Goal: Task Accomplishment & Management: Manage account settings

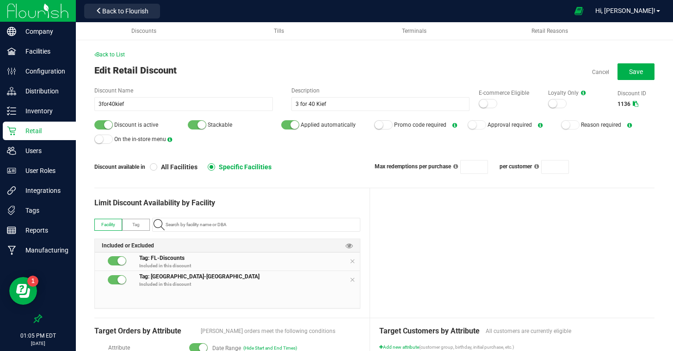
click at [323, 159] on div "Discount Name 3for40kief Description 3 for 40 Kief E-commerce Eligible Loyalty …" at bounding box center [374, 129] width 560 height 87
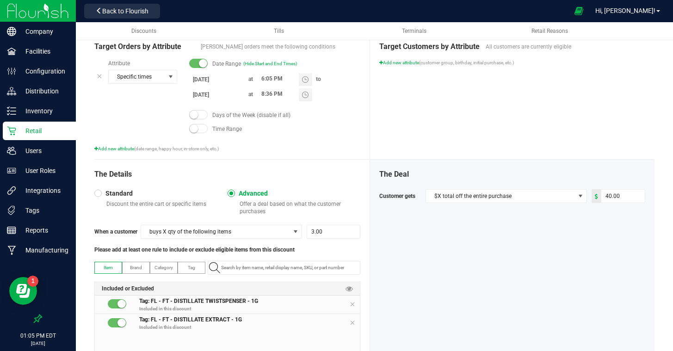
scroll to position [290, 0]
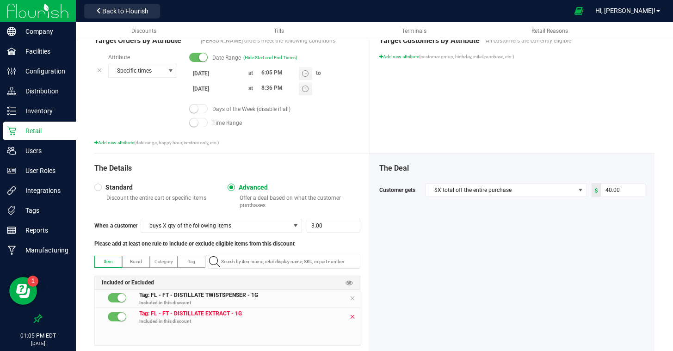
click at [351, 316] on icon at bounding box center [352, 316] width 6 height 7
click at [350, 298] on icon at bounding box center [352, 297] width 6 height 7
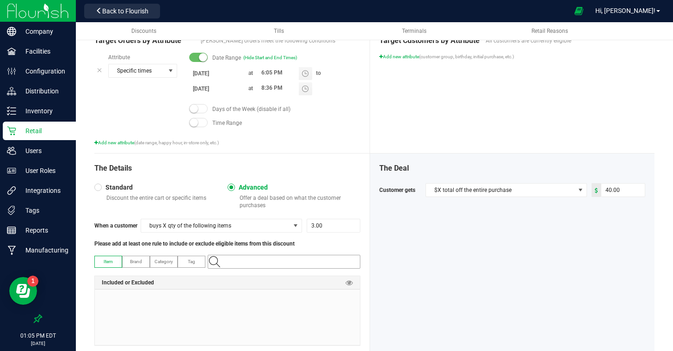
click at [268, 263] on input "NO DATA FOUND" at bounding box center [288, 261] width 142 height 13
click at [200, 257] on label "Tag" at bounding box center [191, 261] width 27 height 11
click at [253, 261] on input "NO DATA FOUND" at bounding box center [288, 261] width 142 height 13
type input "k"
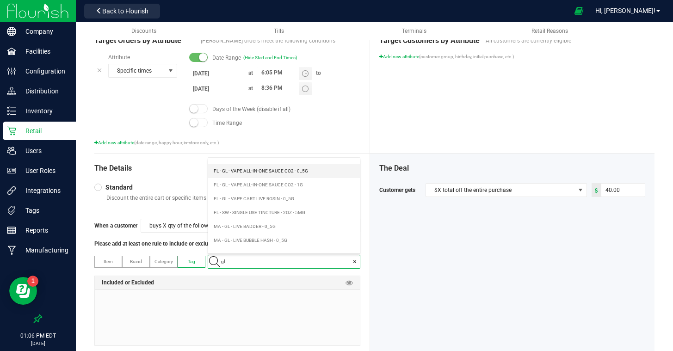
scroll to position [112, 0]
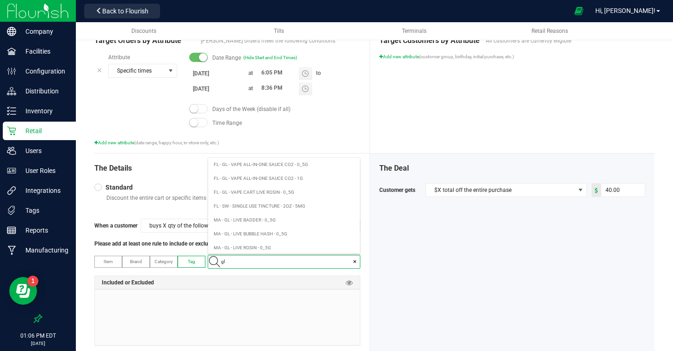
type input "g"
type input "kief"
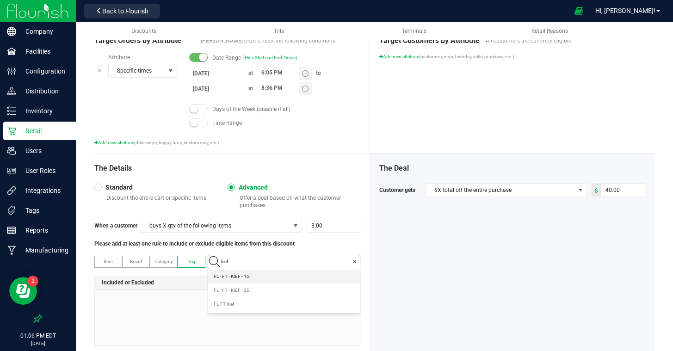
click at [236, 277] on span "FL - FT - KIEF - 1G" at bounding box center [232, 276] width 36 height 9
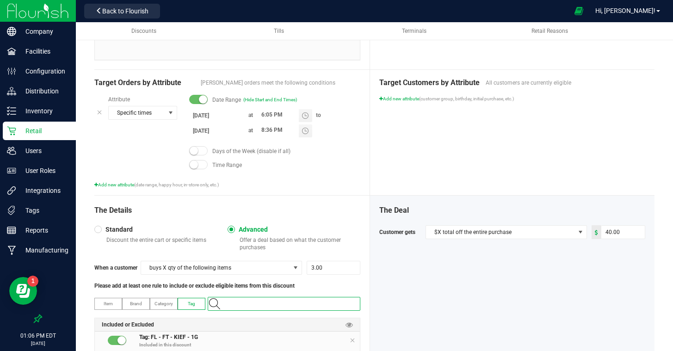
scroll to position [258, 0]
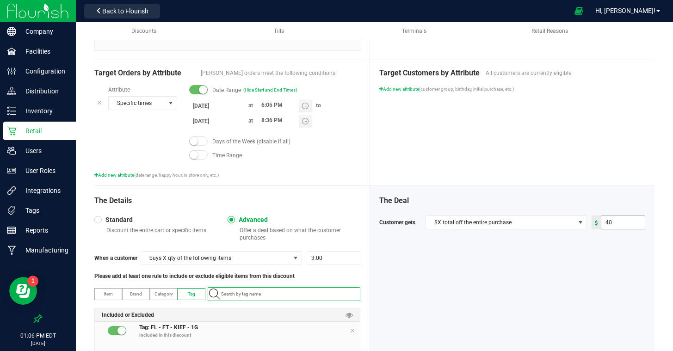
click at [631, 223] on input "40" at bounding box center [622, 222] width 43 height 13
type input "12.00"
click at [566, 258] on div "The Deal Customer gets $X total off the entire purchase 12.00" at bounding box center [512, 286] width 284 height 201
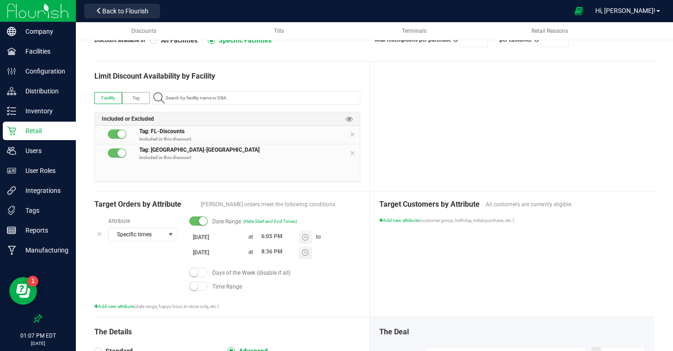
scroll to position [128, 0]
click at [213, 235] on input "[DATE]" at bounding box center [216, 236] width 55 height 12
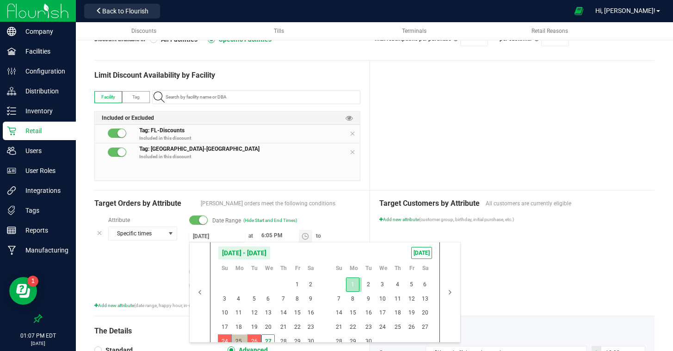
click at [355, 283] on span "1" at bounding box center [352, 284] width 13 height 14
type input "[DATE]"
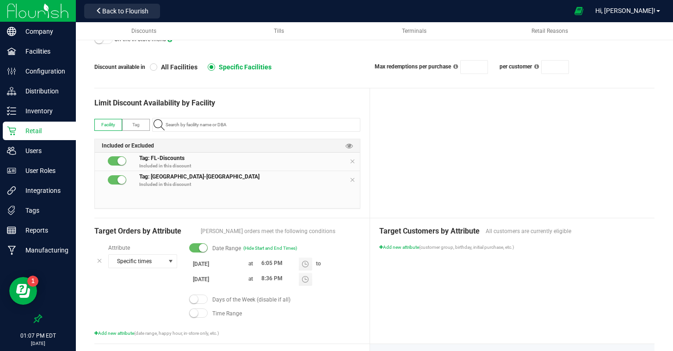
scroll to position [99, 0]
click at [217, 278] on input "[DATE]" at bounding box center [216, 280] width 55 height 12
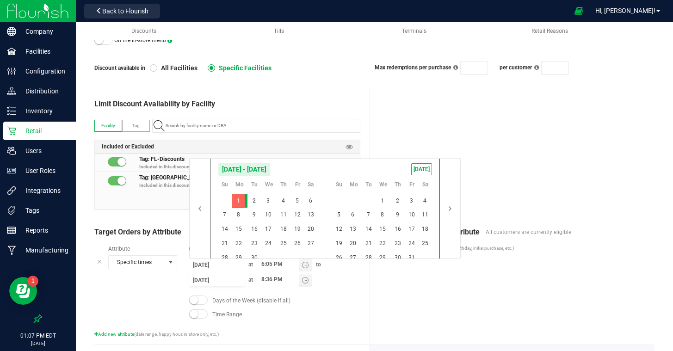
scroll to position [0, 0]
click at [267, 204] on span "3" at bounding box center [267, 201] width 13 height 14
type input "[DATE]"
click at [364, 310] on div "Target Orders by Attribute Eligible orders meet the following conditions Attrib…" at bounding box center [232, 281] width 276 height 125
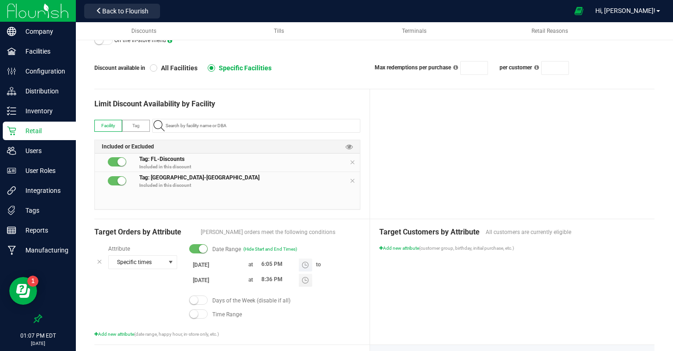
click at [263, 264] on input "6:05 PM" at bounding box center [278, 264] width 42 height 12
type input "8:35 PM"
click at [535, 294] on div "Target Customers by Attribute All customers are currently eligible Add new attr…" at bounding box center [512, 281] width 284 height 125
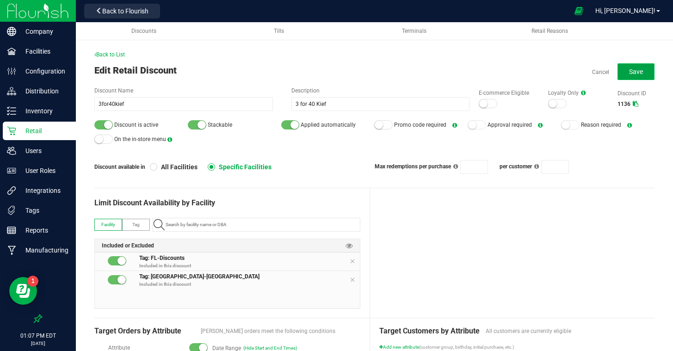
click at [636, 72] on span "Save" at bounding box center [636, 71] width 14 height 7
type input "3"
